Goal: Task Accomplishment & Management: Manage account settings

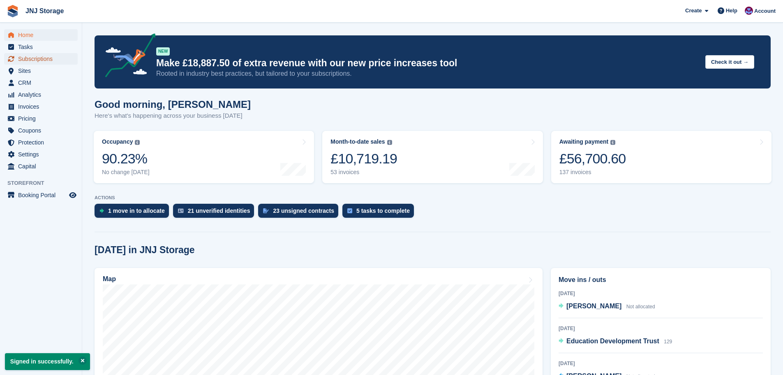
click at [43, 59] on span "Subscriptions" at bounding box center [42, 59] width 49 height 12
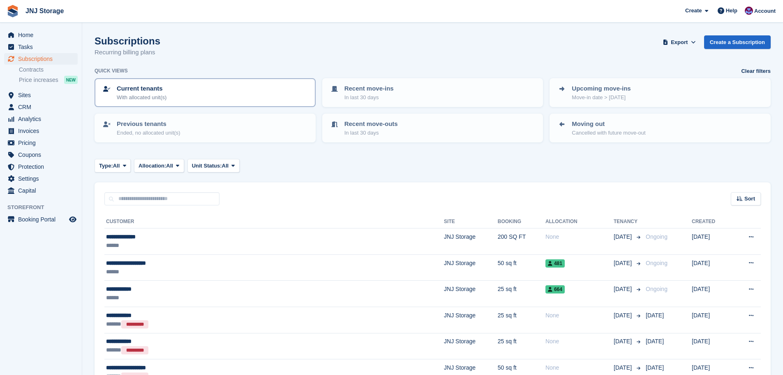
click at [139, 90] on p "Current tenants" at bounding box center [142, 88] width 50 height 9
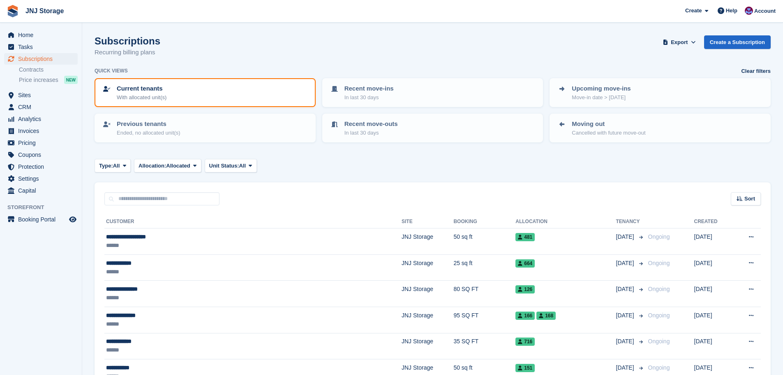
click at [157, 88] on p "Current tenants" at bounding box center [142, 88] width 50 height 9
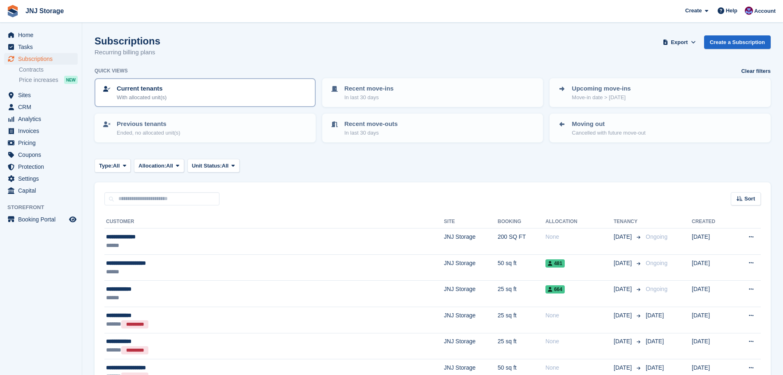
click at [175, 90] on div "Current tenants With allocated unit(s)" at bounding box center [205, 92] width 206 height 17
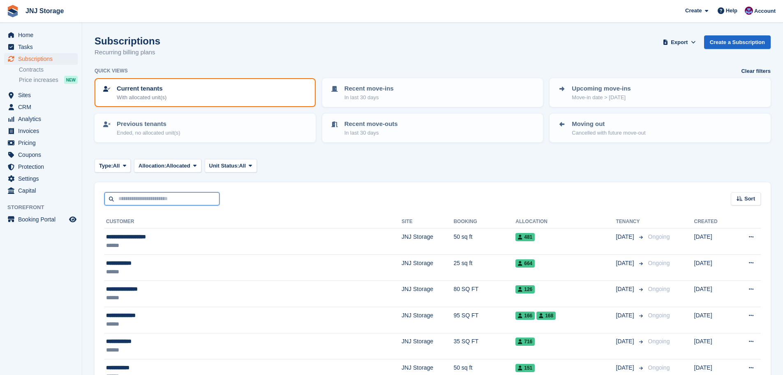
click at [119, 196] on input "text" at bounding box center [161, 199] width 115 height 14
type input "****"
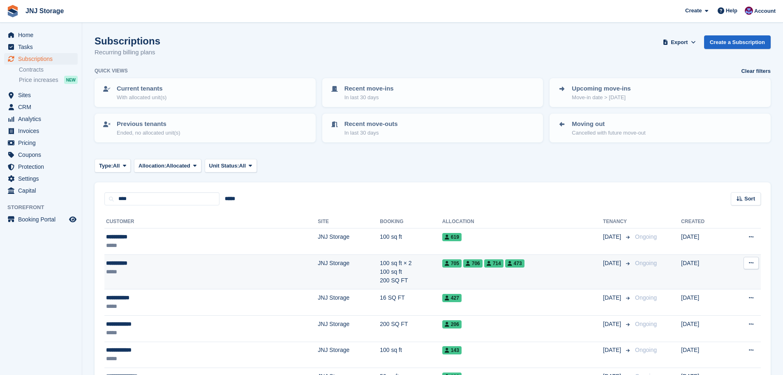
click at [751, 261] on icon at bounding box center [751, 262] width 5 height 5
click at [713, 262] on td "18 Sep, 2024" at bounding box center [704, 271] width 46 height 35
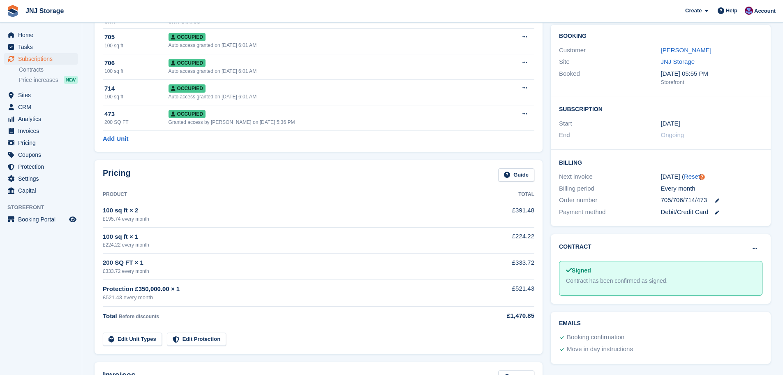
scroll to position [82, 0]
